Goal: Transaction & Acquisition: Purchase product/service

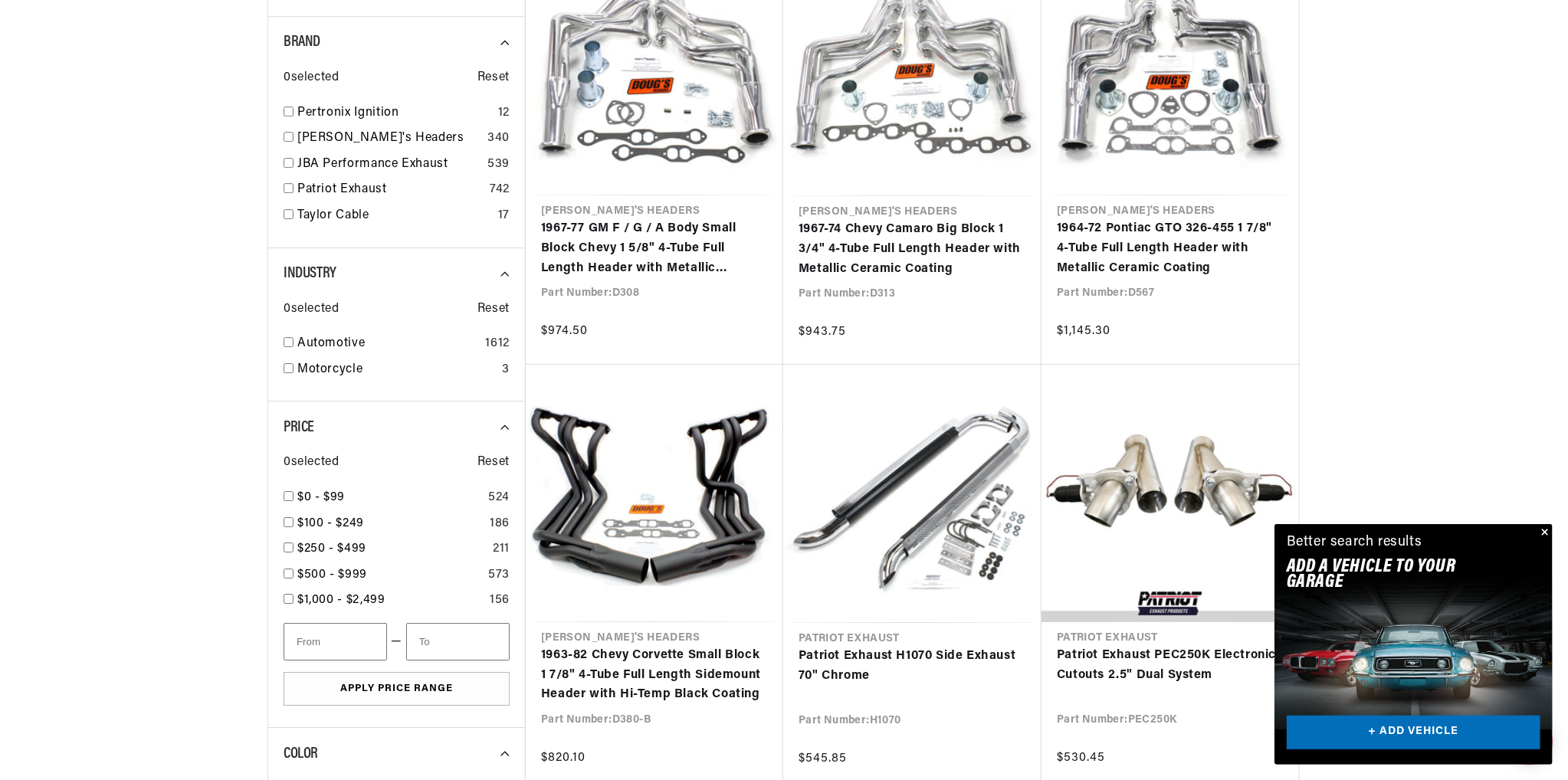
scroll to position [0, 465]
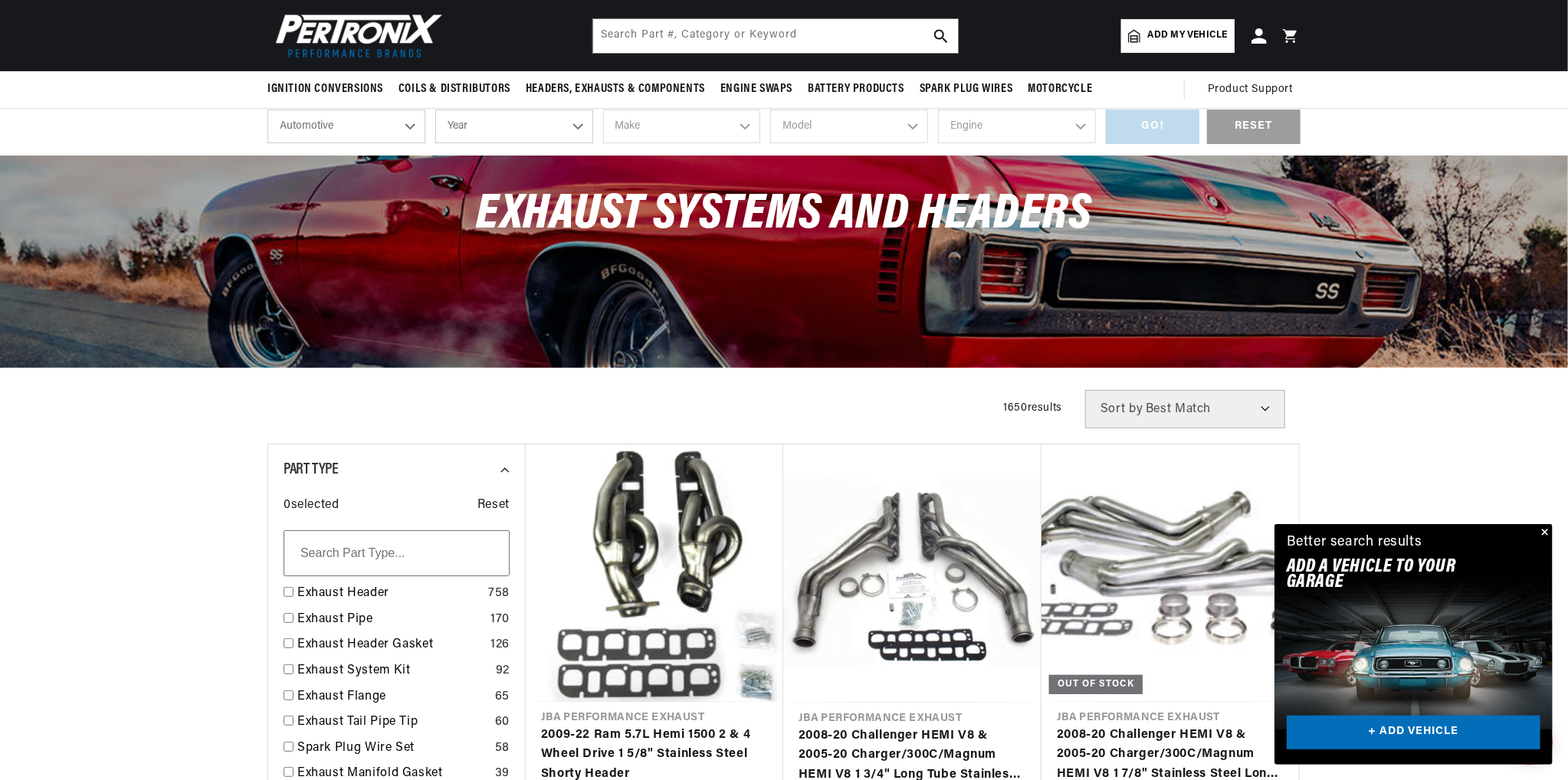
click at [515, 128] on select "Year 2026 2025 2024 2023 2022 2021 2020 2019 2018 2017 2016 2015 2014 2013 2012…" at bounding box center [514, 126] width 158 height 34
select select "1966"
click at [435, 109] on select "Year 2026 2025 2024 2023 2022 2021 2020 2019 2018 2017 2016 2015 2014 2013 2012…" at bounding box center [514, 126] width 158 height 34
select select "1966"
click at [663, 123] on select "Make Alfa Romeo American Motors Aston Martin Austin Austin Healey Avanti Bentle…" at bounding box center [682, 126] width 158 height 34
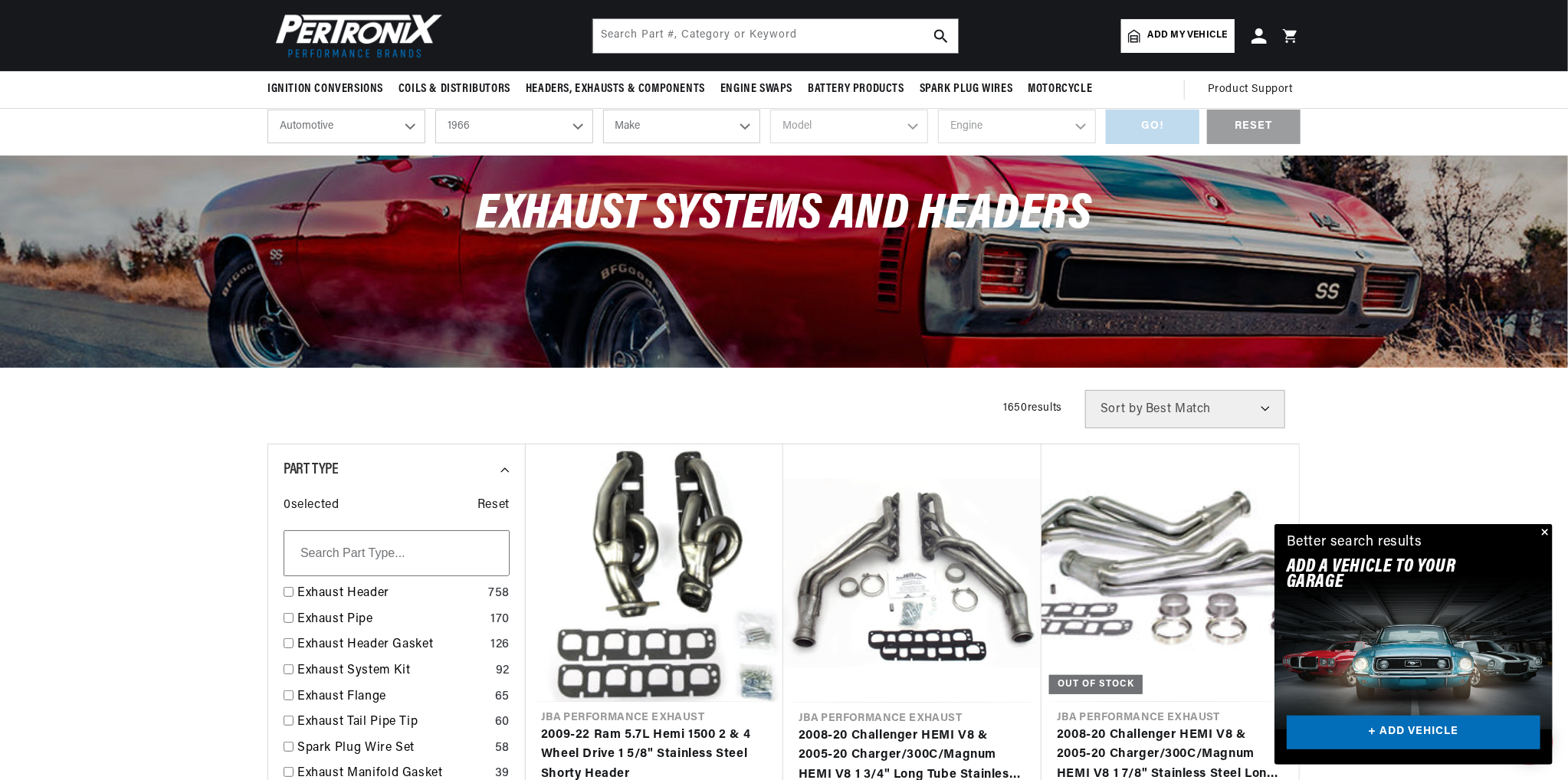
select select "Ford"
click at [603, 109] on select "Make Alfa Romeo American Motors Aston Martin Austin Austin Healey Avanti Bentle…" at bounding box center [682, 126] width 158 height 34
select select "Ford"
click at [834, 124] on select "Model Bronco Club Wagon Country Sedan Country Squire Custom Custom 500 Econolin…" at bounding box center [849, 126] width 158 height 34
select select "F-100"
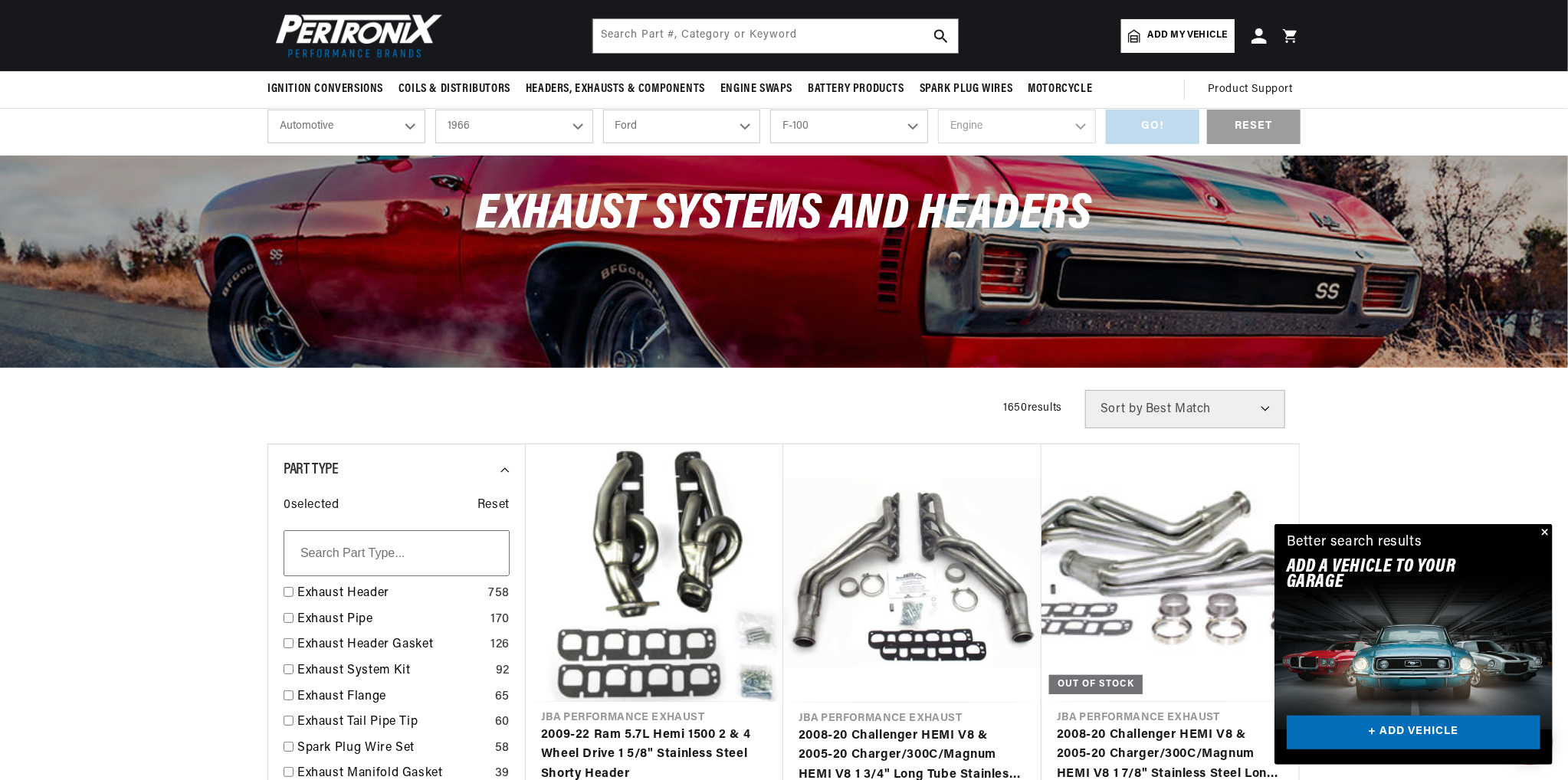
click at [770, 109] on select "Model Bronco Club Wagon Country Sedan Country Squire Custom Custom 500 Econolin…" at bounding box center [849, 126] width 158 height 34
select select "F-100"
click at [1027, 129] on select "Engine 289cid / 4.7L 352cid / 5.8L" at bounding box center [1017, 126] width 158 height 34
select select "352cid-5.8L"
click at [938, 109] on select "Engine 289cid / 4.7L 352cid / 5.8L" at bounding box center [1017, 126] width 158 height 34
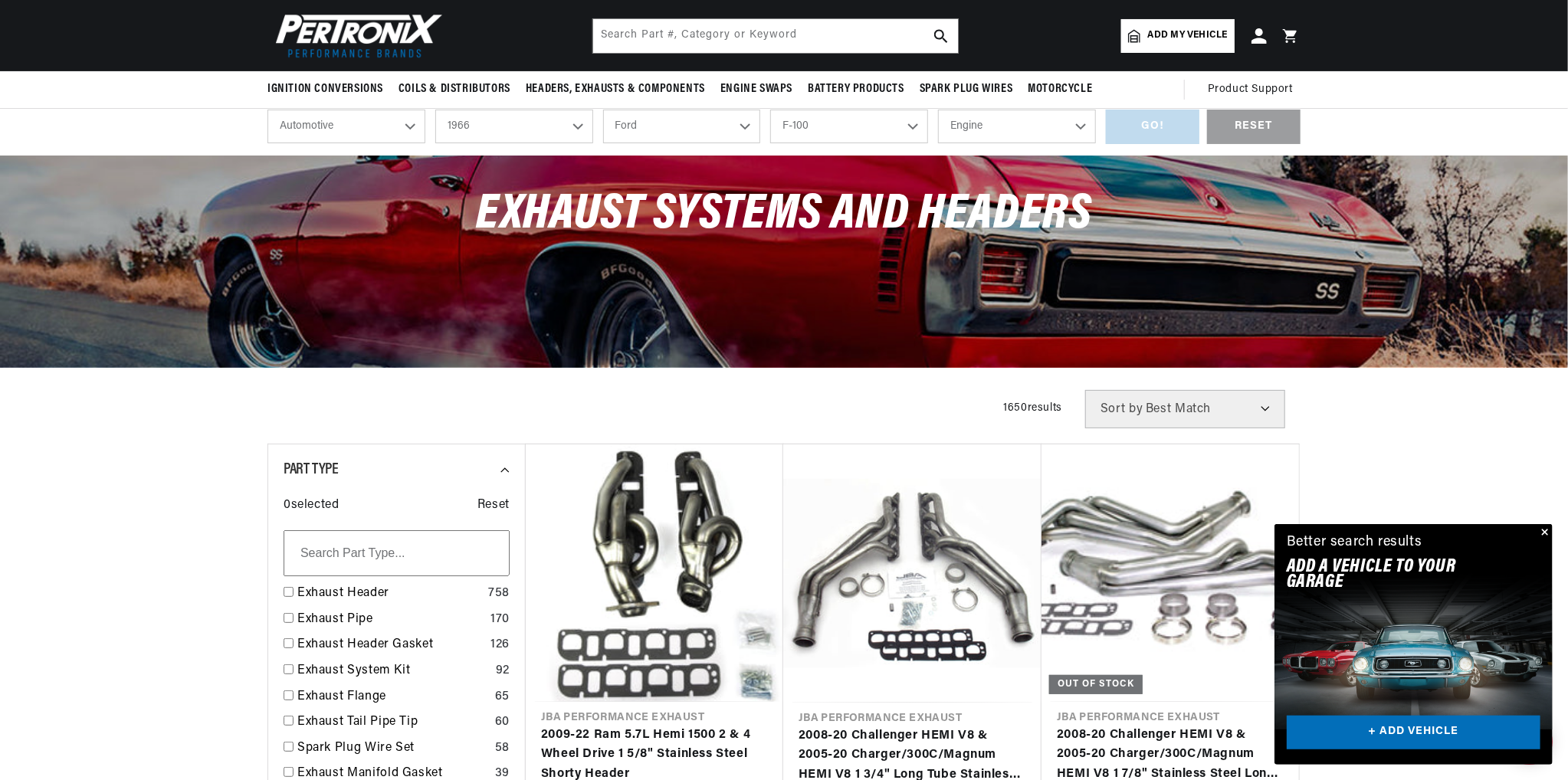
select select "352cid-5.8L"
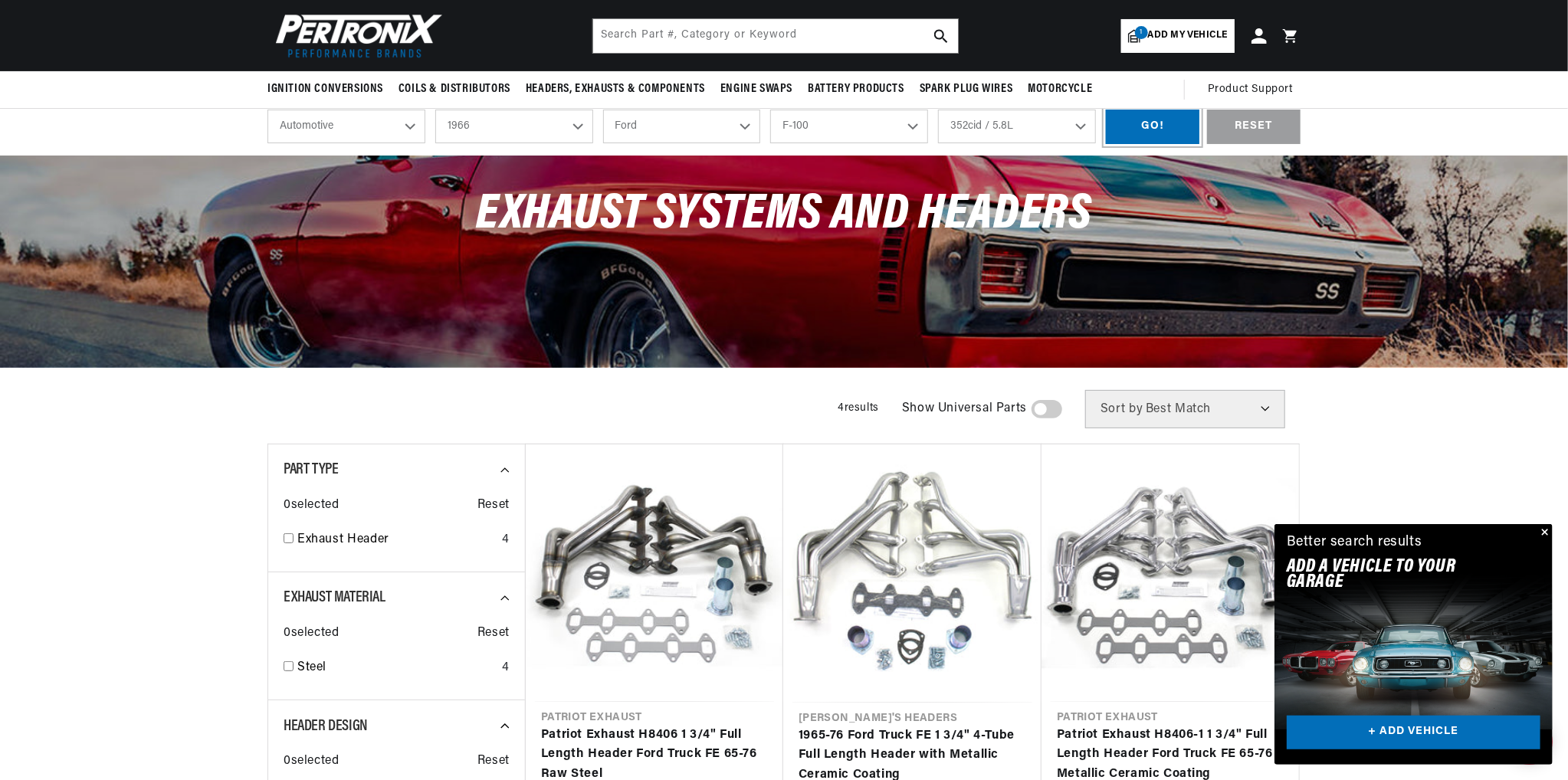
click at [1141, 131] on div "GO!" at bounding box center [1153, 127] width 94 height 35
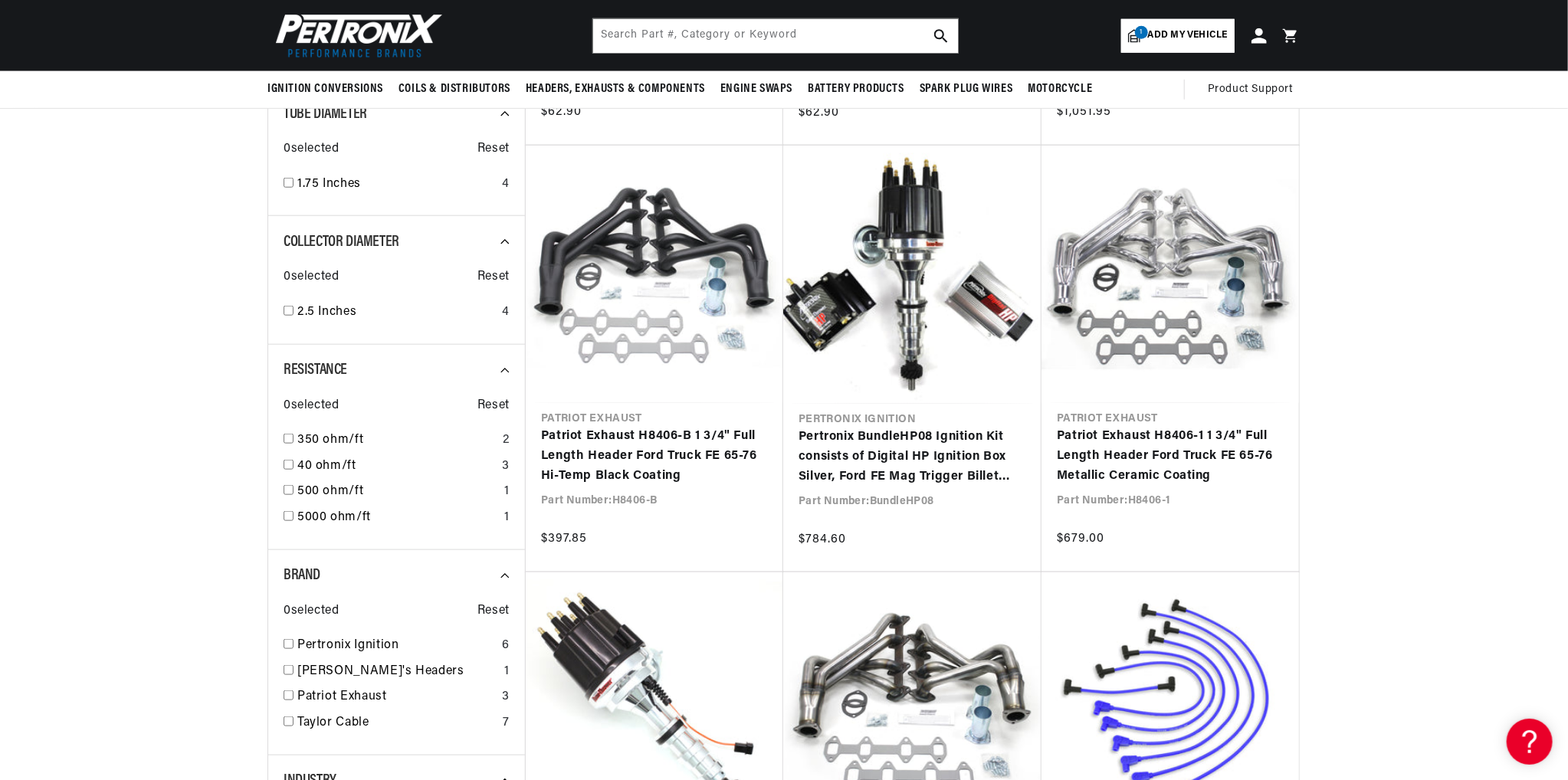
scroll to position [0, 465]
